Goal: Task Accomplishment & Management: Use online tool/utility

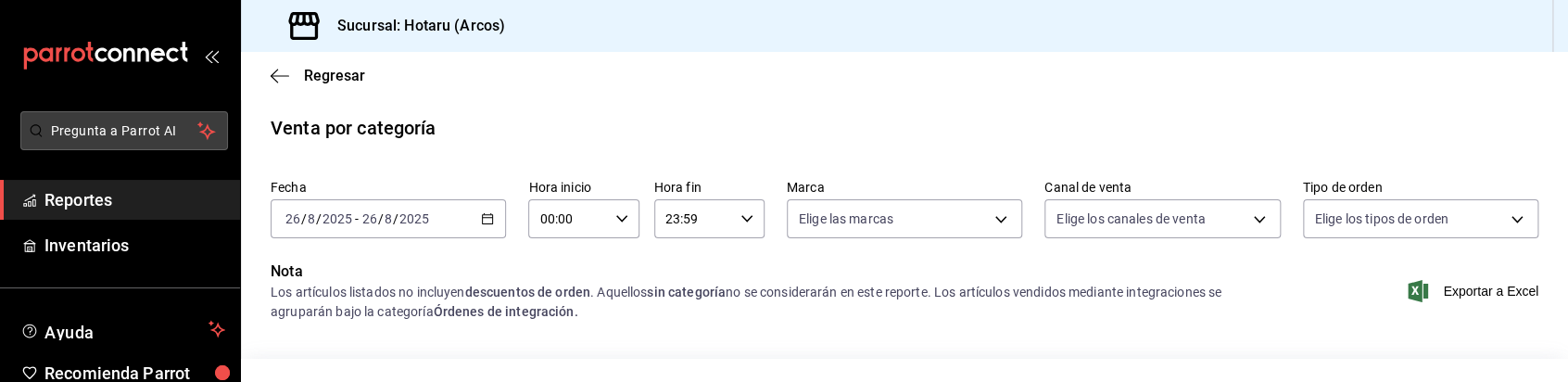
scroll to position [348, 0]
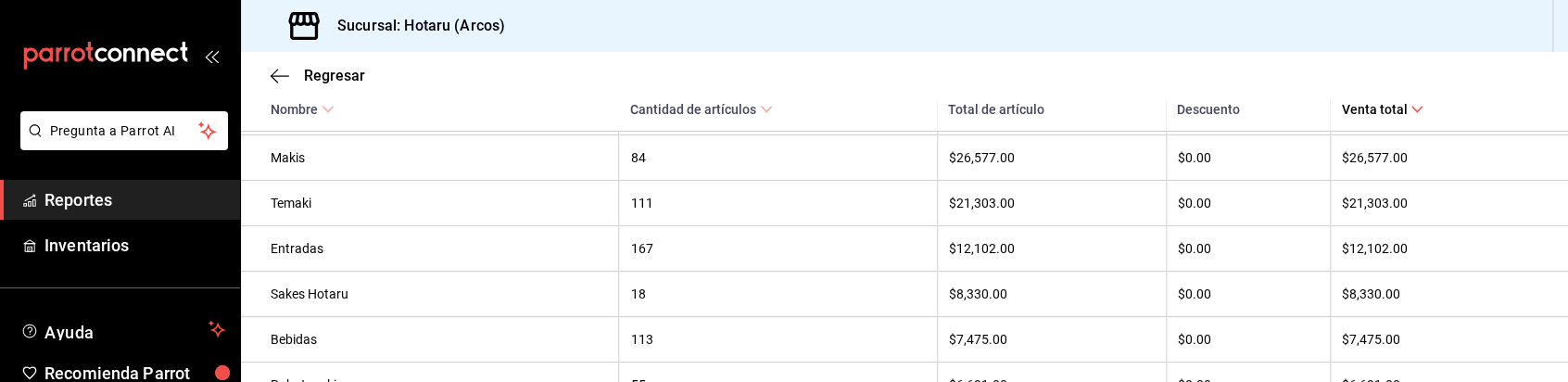
click at [148, 195] on span "Reportes" at bounding box center [134, 199] width 181 height 25
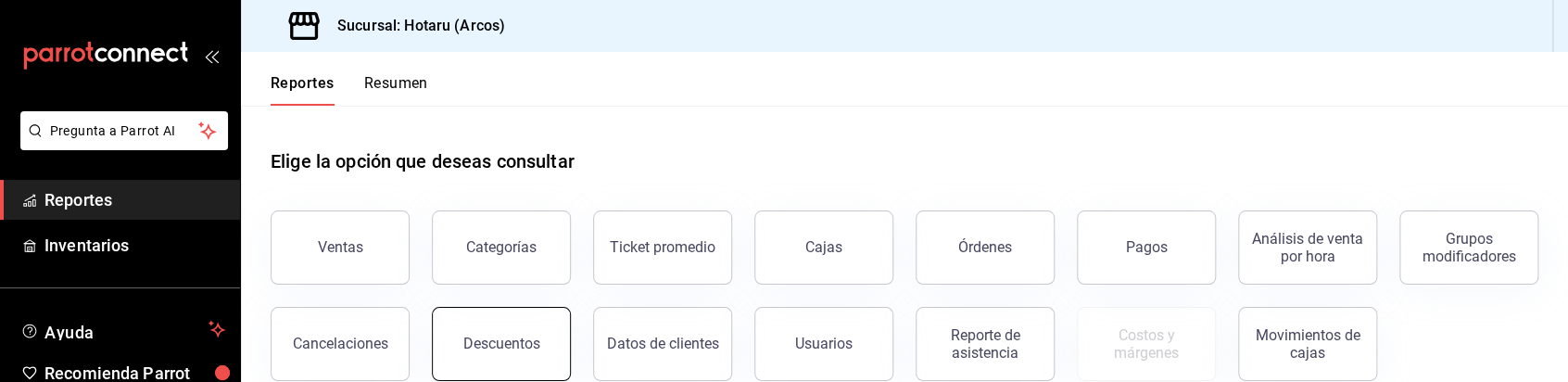
click at [570, 337] on button "Descuentos" at bounding box center [501, 344] width 139 height 74
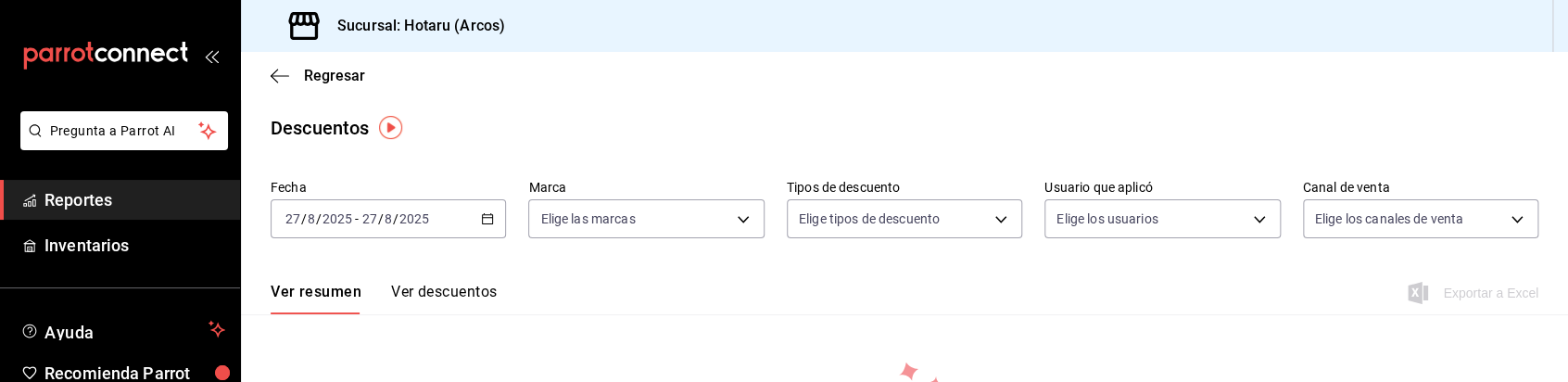
click at [490, 222] on icon "button" at bounding box center [486, 218] width 13 height 13
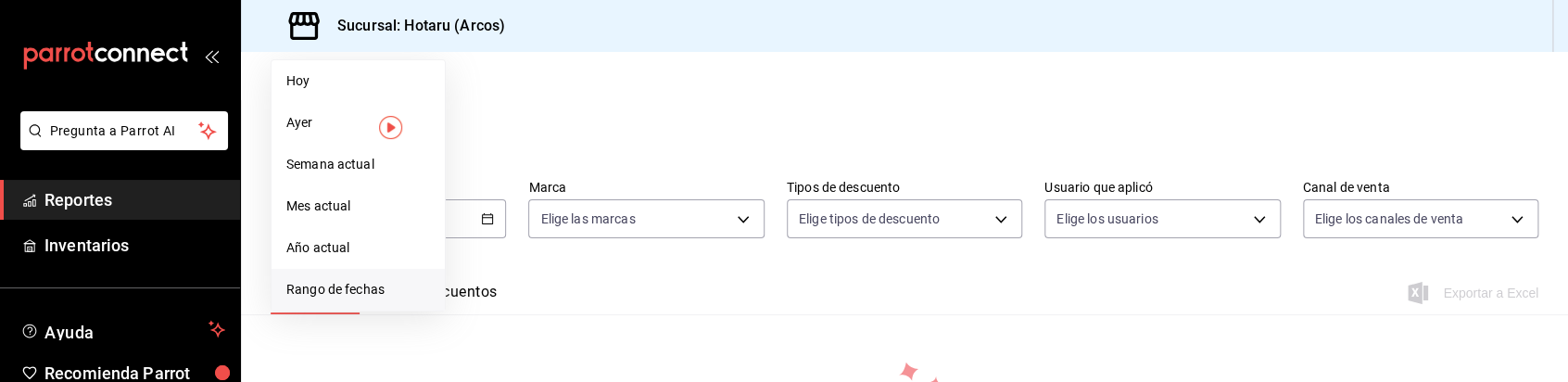
click at [378, 297] on span "Rango de fechas" at bounding box center [358, 290] width 144 height 20
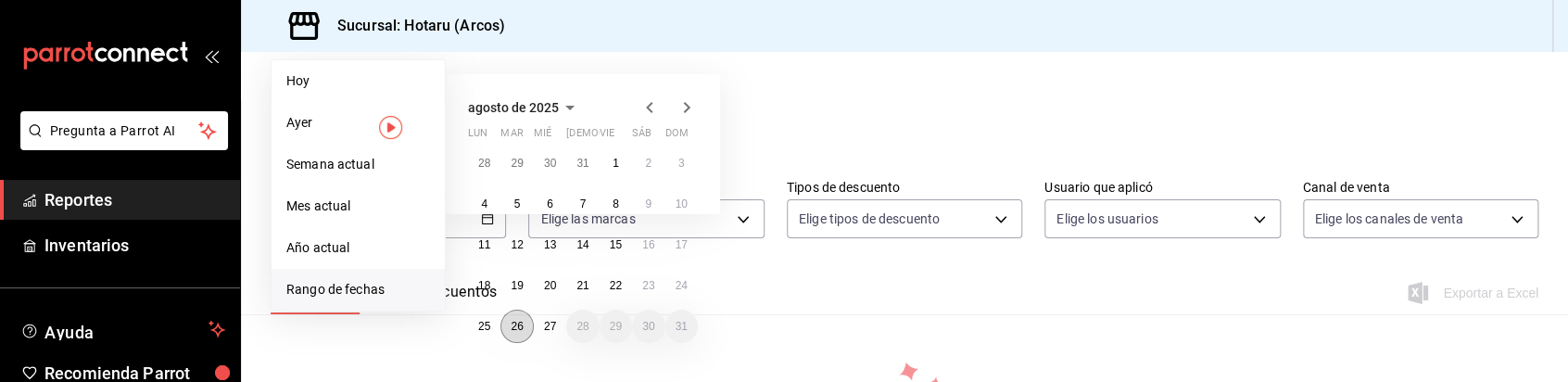
click at [509, 326] on button "26" at bounding box center [516, 327] width 33 height 34
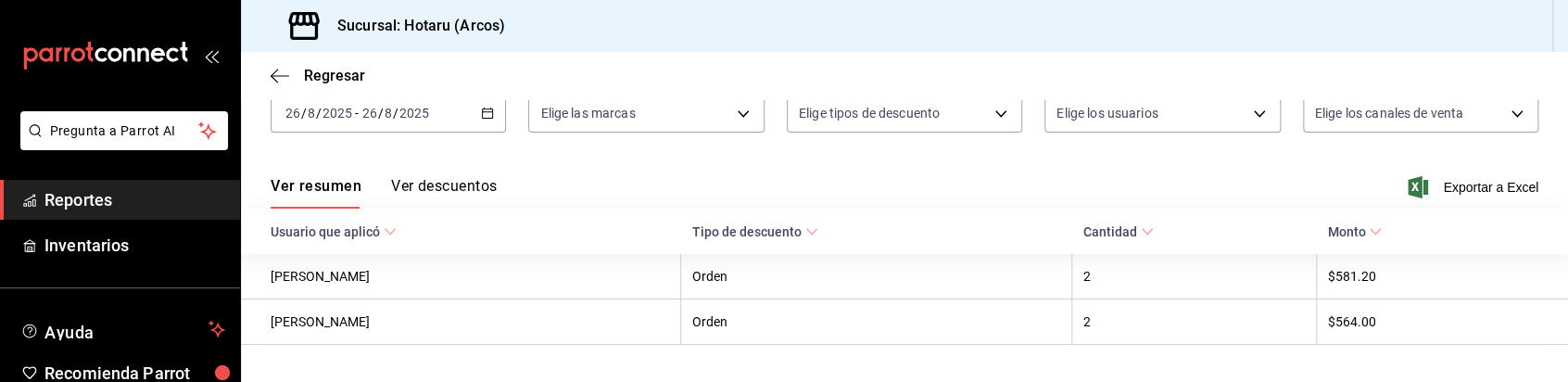
scroll to position [107, 0]
click at [1456, 178] on span "Exportar a Excel" at bounding box center [1474, 186] width 127 height 23
